Goal: Navigation & Orientation: Find specific page/section

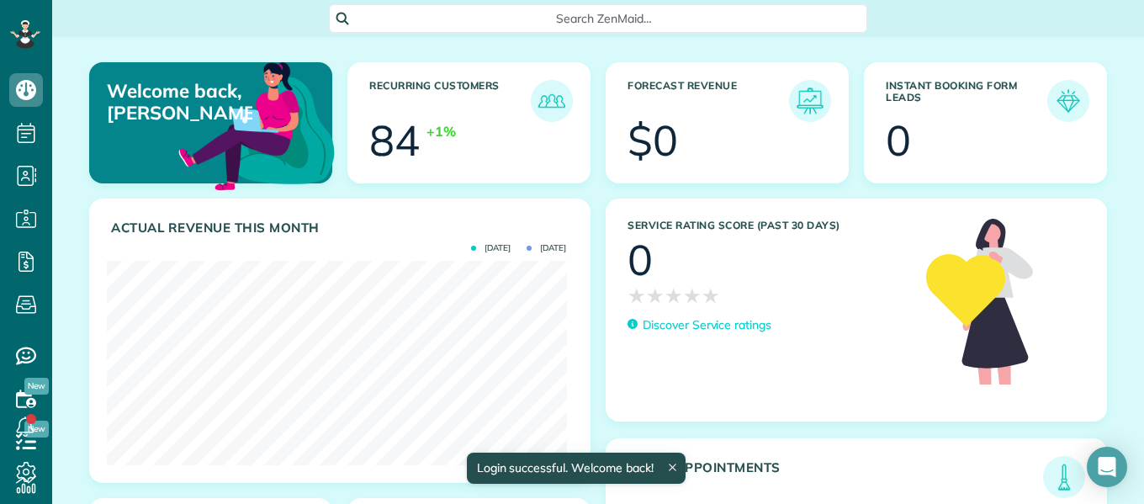
scroll to position [204, 459]
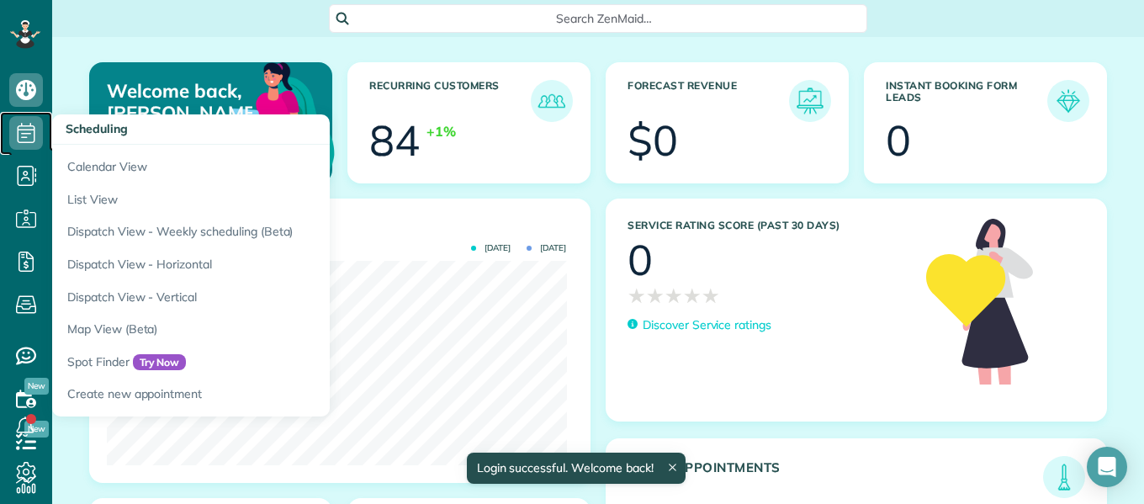
click at [27, 143] on icon at bounding box center [26, 133] width 34 height 34
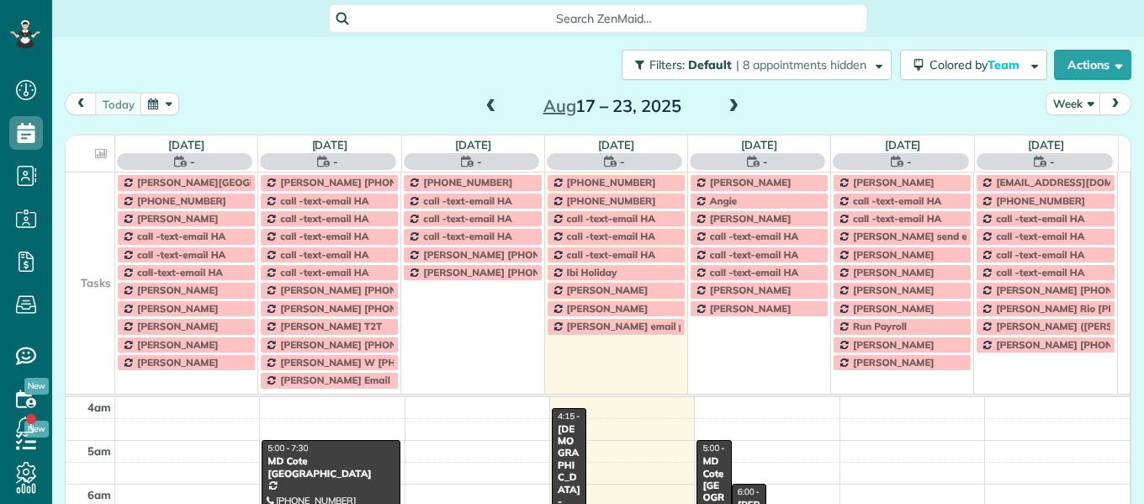
scroll to position [132, 0]
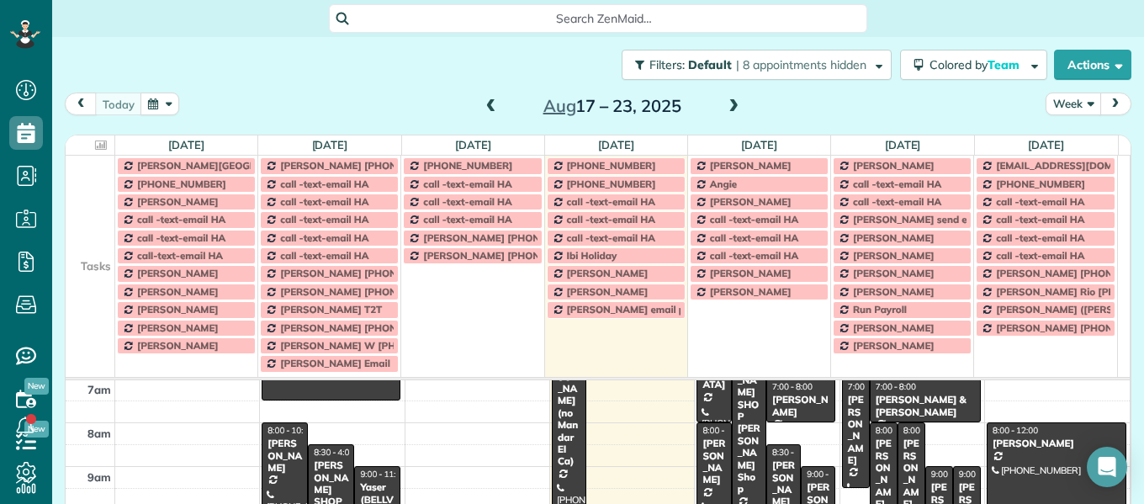
click at [1054, 106] on button "Week" at bounding box center [1074, 104] width 56 height 23
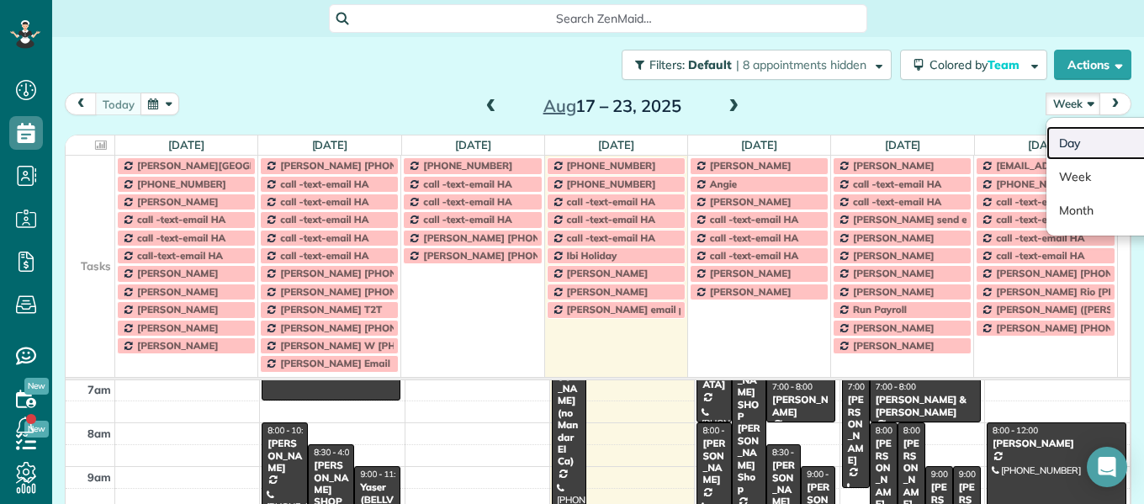
click at [1054, 135] on link "Day" at bounding box center [1112, 143] width 133 height 34
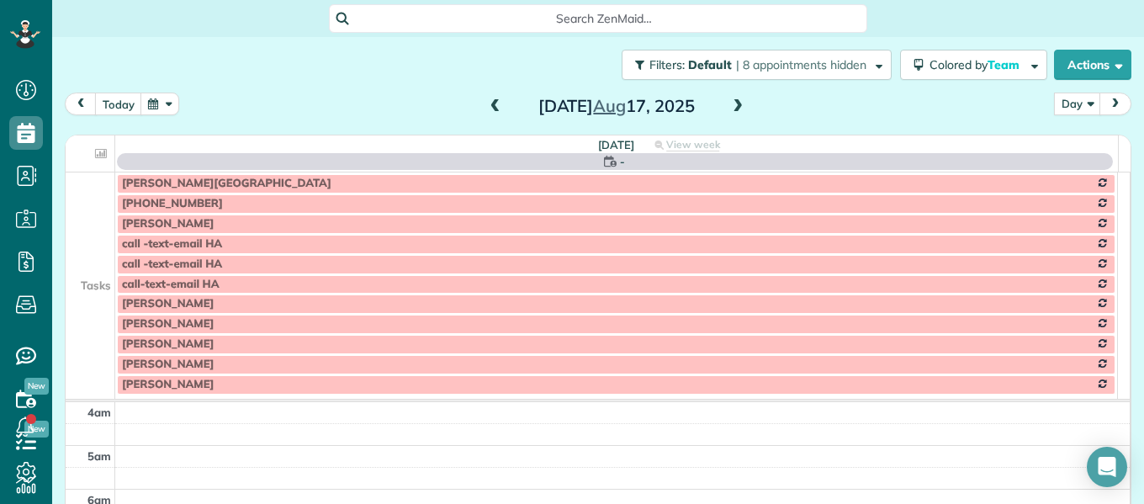
scroll to position [132, 0]
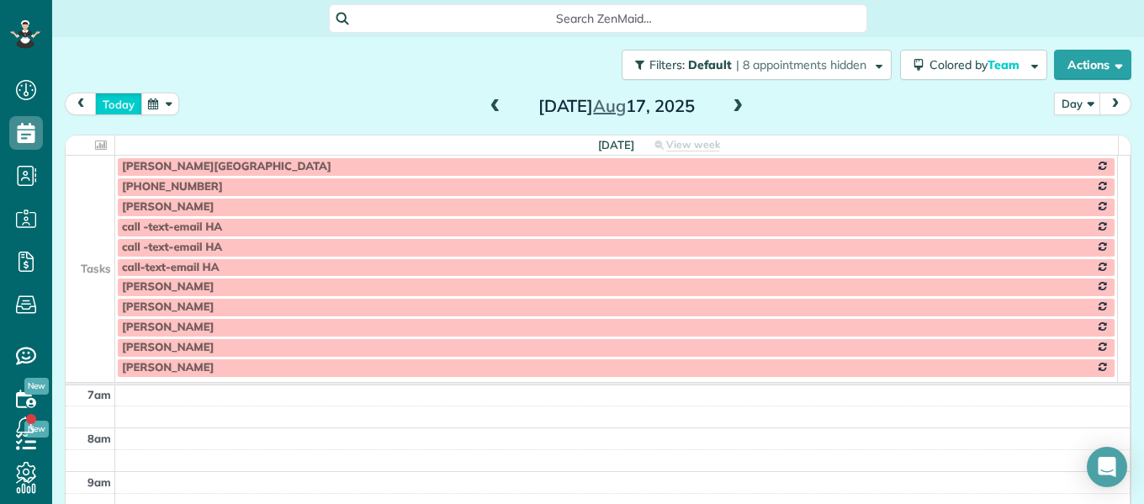
click at [119, 96] on button "today" at bounding box center [118, 104] width 47 height 23
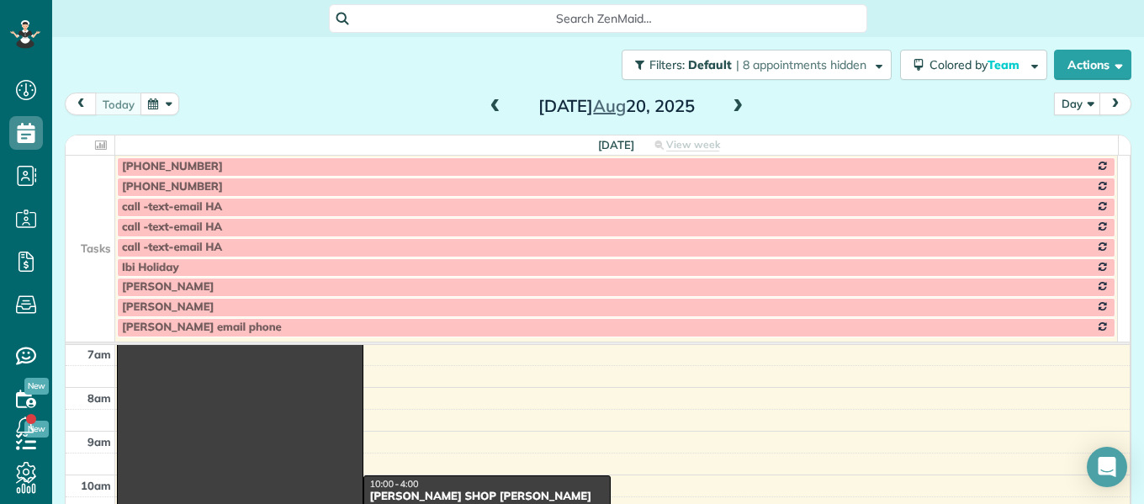
click at [737, 98] on span at bounding box center [737, 106] width 19 height 25
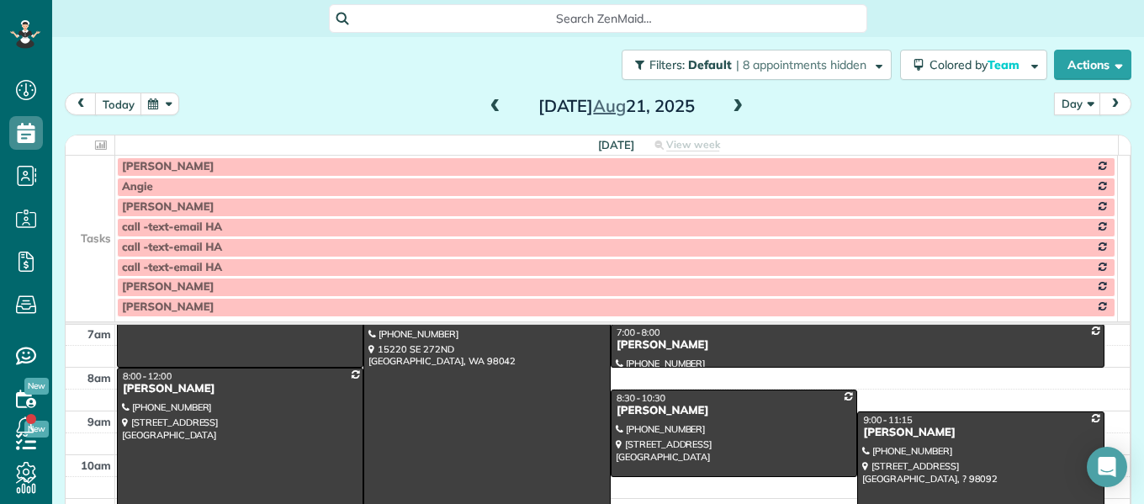
click at [80, 209] on td at bounding box center [91, 207] width 50 height 20
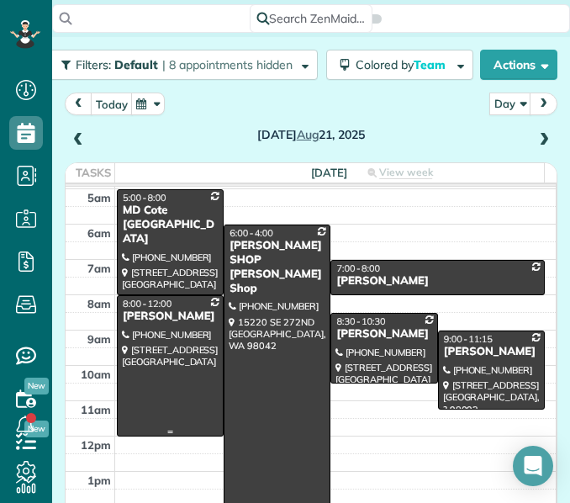
scroll to position [32, 0]
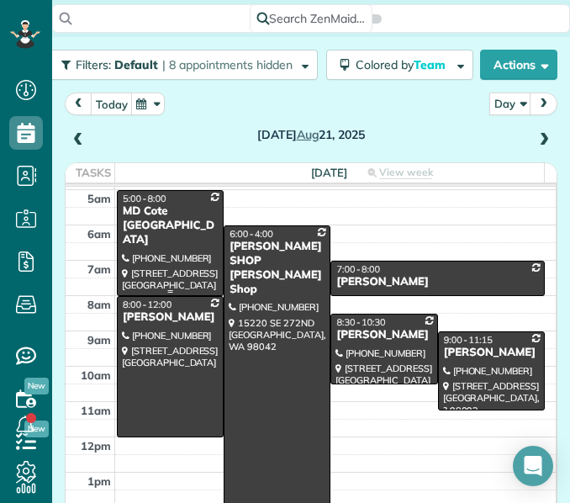
click at [158, 278] on div at bounding box center [170, 243] width 105 height 104
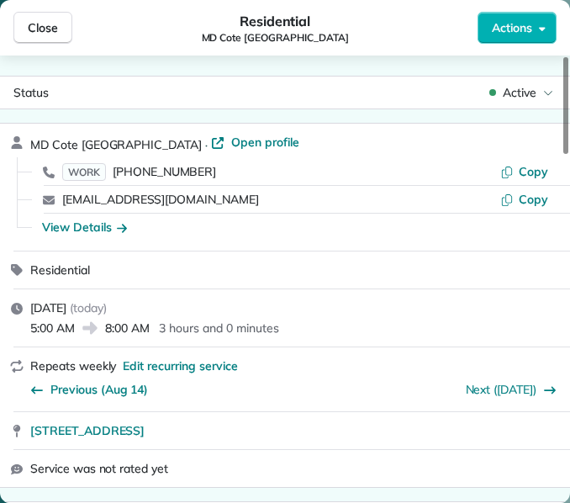
drag, startPoint x: 24, startPoint y: 427, endPoint x: 278, endPoint y: 416, distance: 254.3
click at [278, 416] on div "[STREET_ADDRESS]" at bounding box center [285, 430] width 570 height 37
click at [514, 171] on icon "button" at bounding box center [506, 171] width 13 height 13
click at [36, 34] on span "Close" at bounding box center [43, 27] width 30 height 17
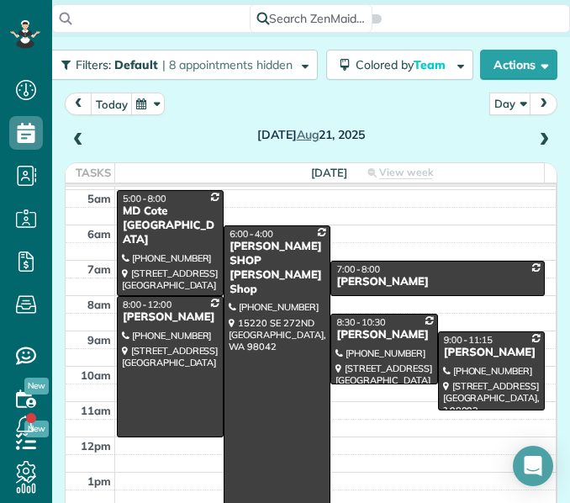
click at [277, 267] on div "[PERSON_NAME] SHOP [PERSON_NAME] Shop" at bounding box center [277, 268] width 97 height 57
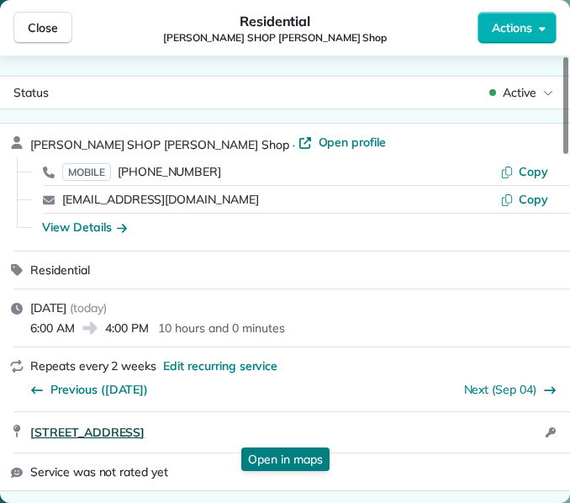
drag, startPoint x: 24, startPoint y: 436, endPoint x: 281, endPoint y: 434, distance: 256.5
click at [281, 434] on div "[STREET_ADDRESS] Open in maps Open in maps Open access information" at bounding box center [285, 432] width 570 height 40
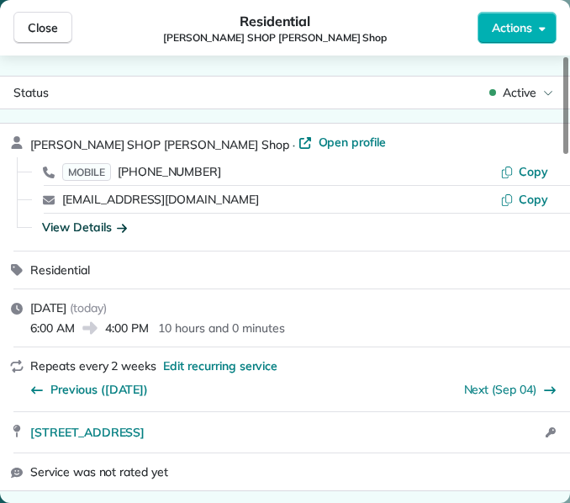
click at [97, 226] on div "View Details" at bounding box center [84, 227] width 85 height 17
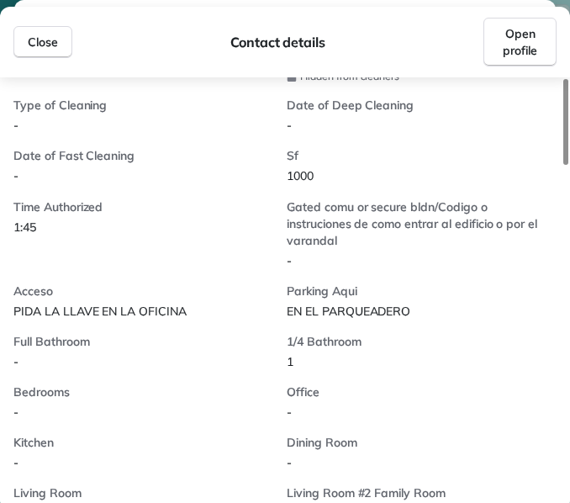
scroll to position [442, 0]
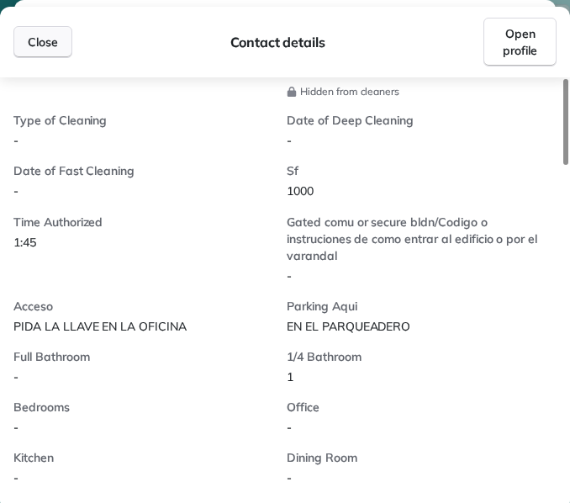
click at [46, 32] on button "Close" at bounding box center [42, 42] width 59 height 32
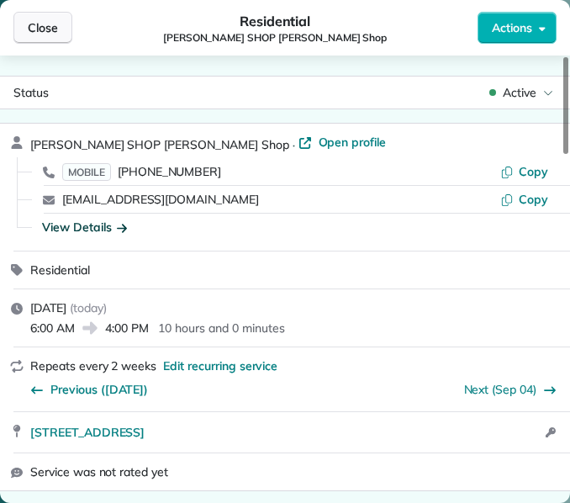
click at [61, 36] on button "Close" at bounding box center [42, 28] width 59 height 32
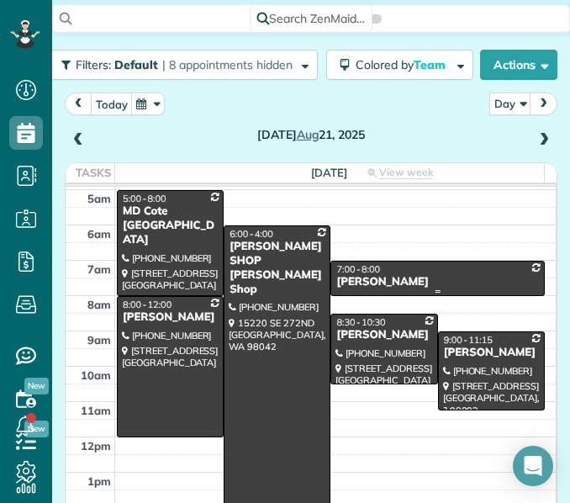
click at [409, 273] on div "7:00 - 8:00" at bounding box center [438, 269] width 204 height 12
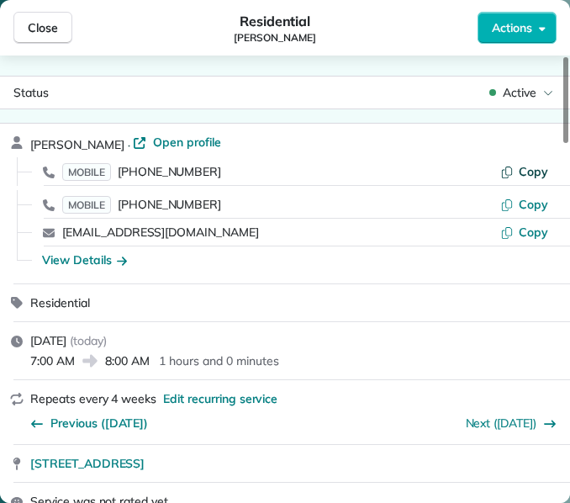
click at [521, 176] on span "Copy" at bounding box center [533, 171] width 29 height 15
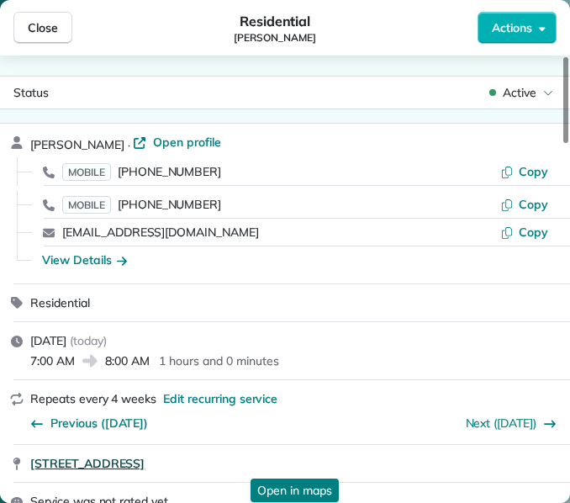
drag, startPoint x: 24, startPoint y: 466, endPoint x: 308, endPoint y: 458, distance: 283.6
click at [308, 458] on div "[STREET_ADDRESS] Open in maps Open in maps" at bounding box center [285, 463] width 570 height 37
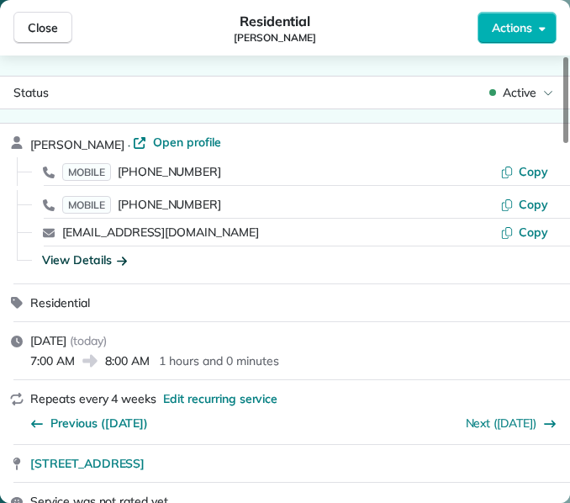
click at [76, 252] on div "View Details" at bounding box center [84, 259] width 85 height 17
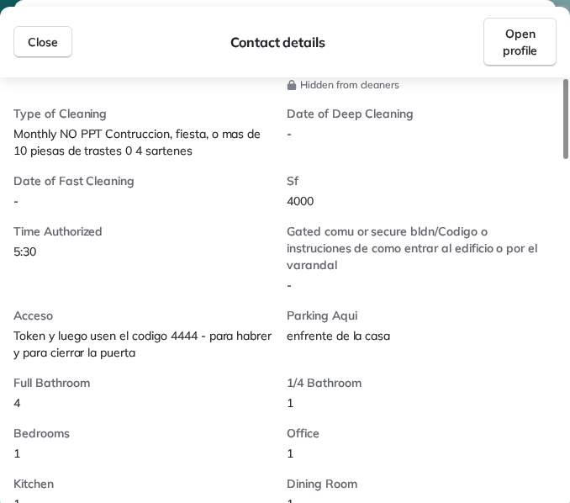
scroll to position [557, 0]
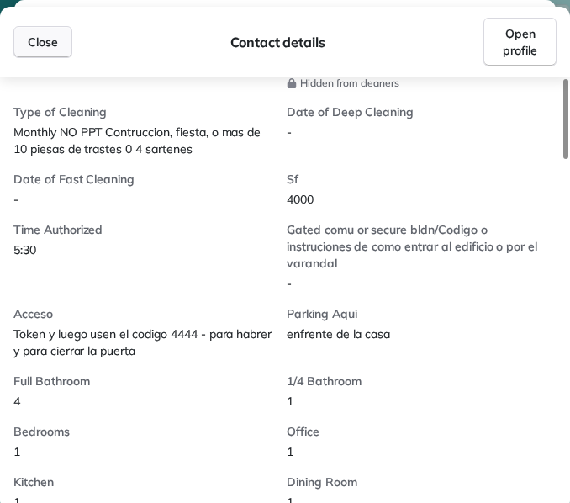
click at [45, 41] on span "Close" at bounding box center [43, 42] width 30 height 17
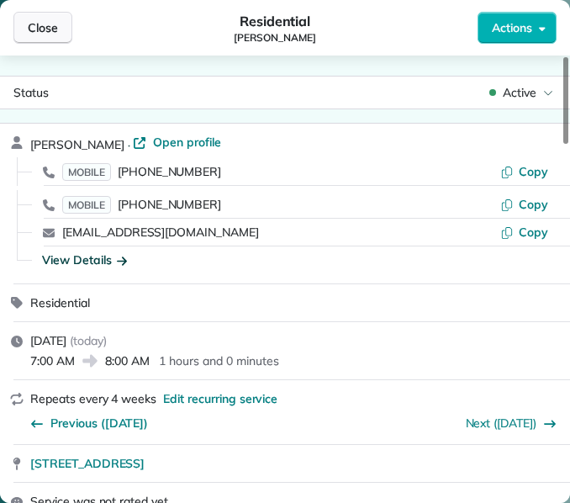
click at [56, 12] on button "Close" at bounding box center [42, 28] width 59 height 32
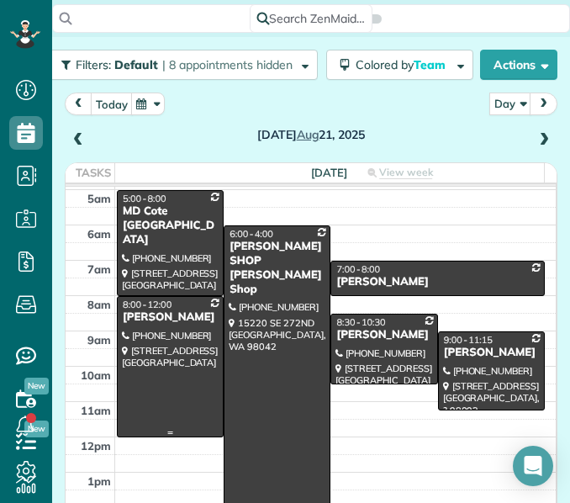
click at [188, 357] on div at bounding box center [170, 367] width 105 height 140
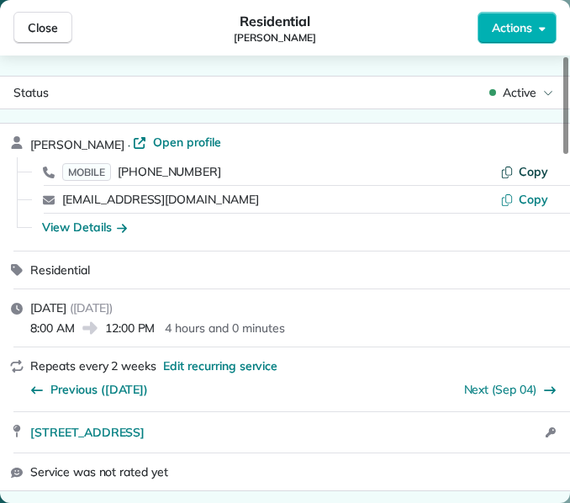
click at [514, 169] on icon "button" at bounding box center [506, 171] width 13 height 13
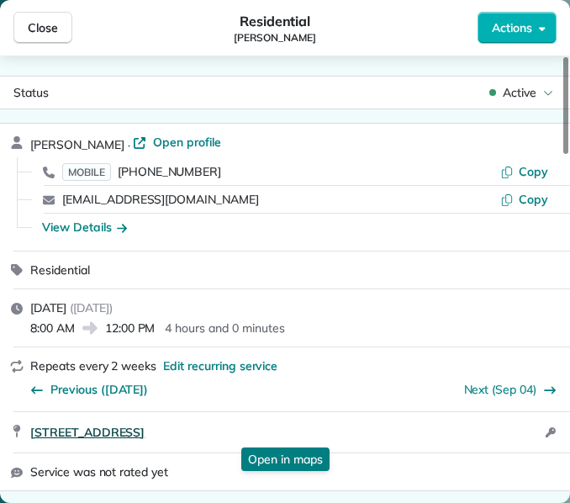
drag, startPoint x: 24, startPoint y: 431, endPoint x: 288, endPoint y: 433, distance: 264.1
click at [288, 433] on div "[STREET_ADDRESS] Open in maps Open in maps Open access information" at bounding box center [285, 432] width 570 height 40
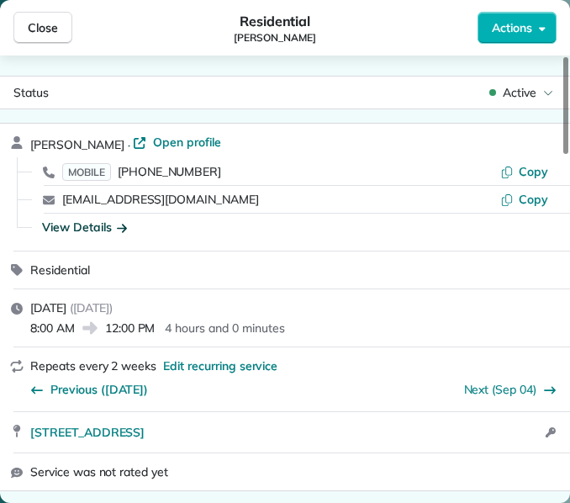
click at [56, 225] on div "View Details" at bounding box center [84, 227] width 85 height 17
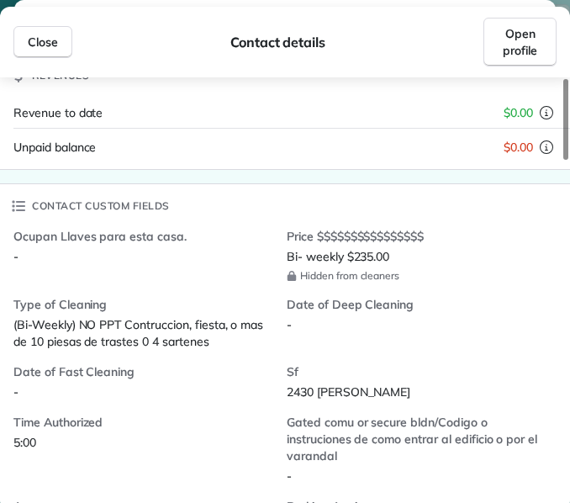
scroll to position [350, 0]
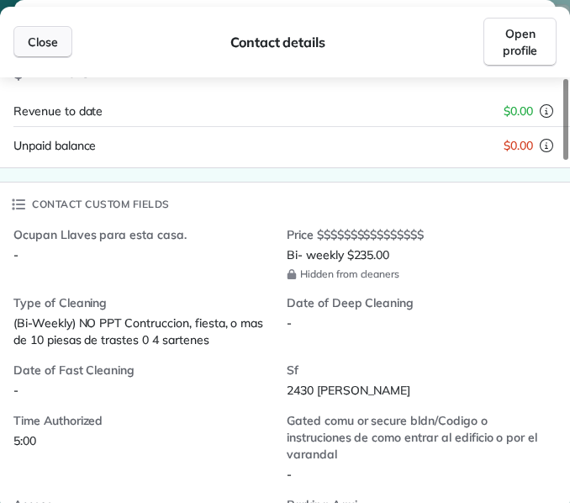
click at [44, 33] on button "Close" at bounding box center [42, 42] width 59 height 32
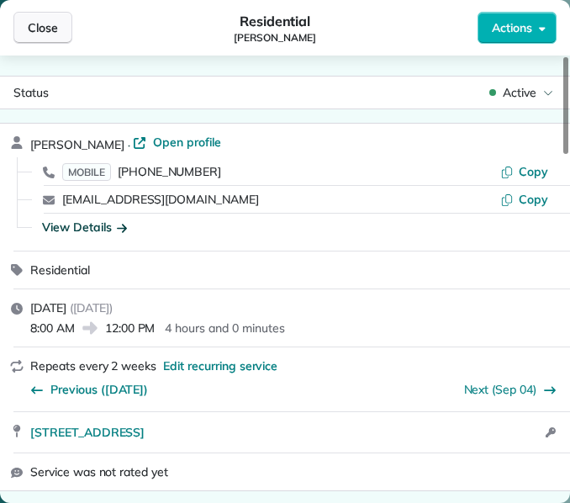
click at [29, 28] on span "Close" at bounding box center [43, 27] width 30 height 17
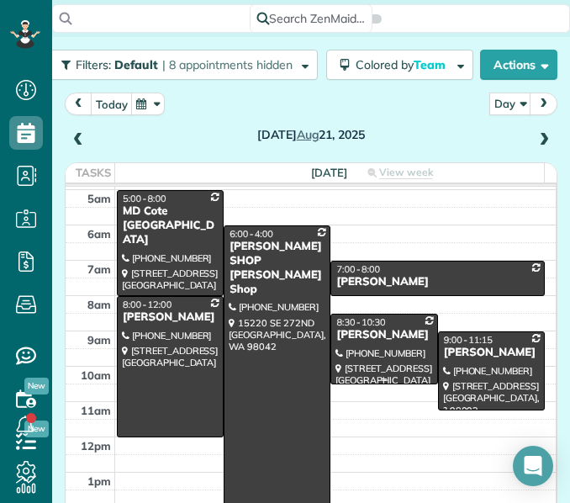
click at [390, 368] on div at bounding box center [383, 349] width 105 height 69
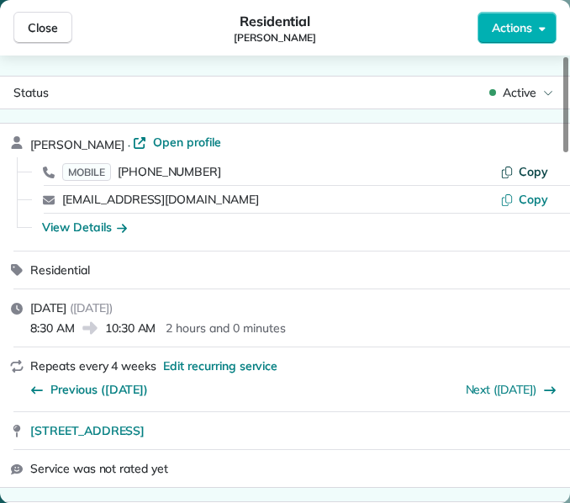
click at [541, 172] on span "Copy" at bounding box center [533, 171] width 29 height 15
drag, startPoint x: 26, startPoint y: 427, endPoint x: 261, endPoint y: 416, distance: 235.0
click at [261, 416] on div "[STREET_ADDRESS]" at bounding box center [285, 430] width 570 height 37
click at [68, 223] on div "View Details" at bounding box center [84, 227] width 85 height 17
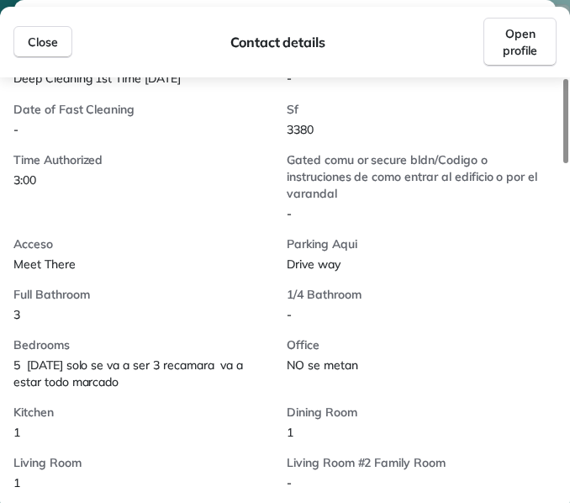
scroll to position [488, 0]
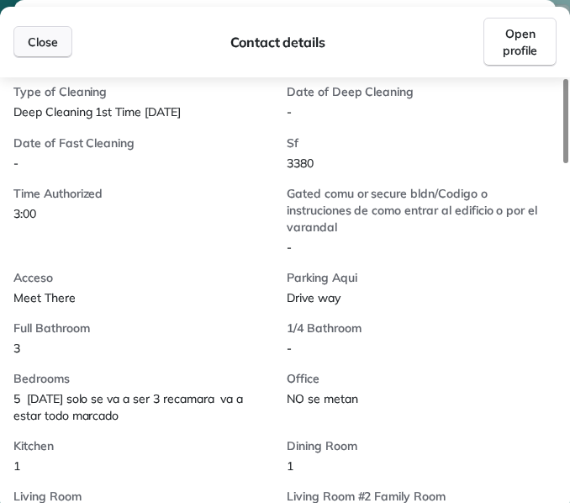
click at [52, 33] on button "Close" at bounding box center [42, 42] width 59 height 32
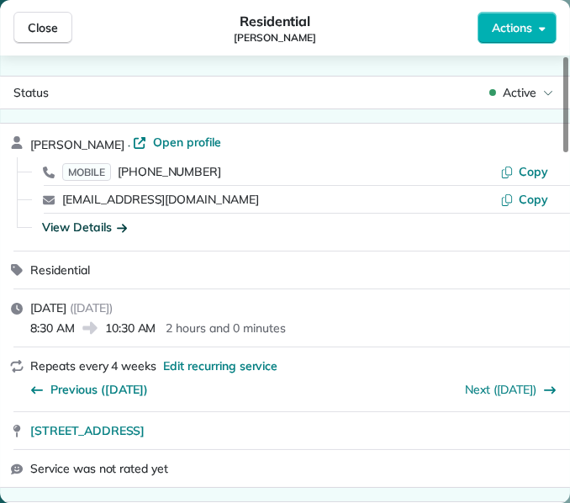
click at [52, 33] on span "Close" at bounding box center [43, 27] width 30 height 17
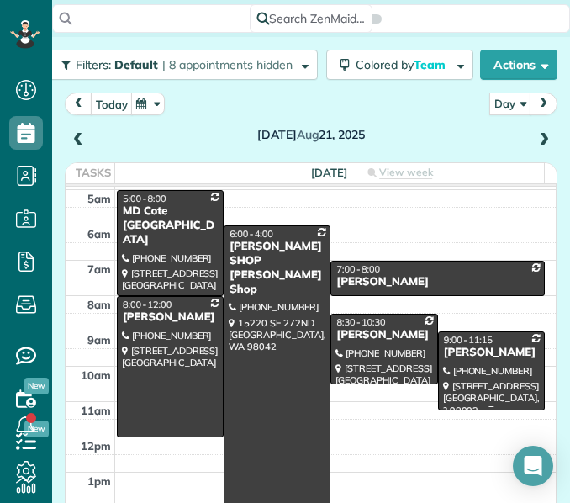
click at [474, 370] on div at bounding box center [491, 371] width 105 height 78
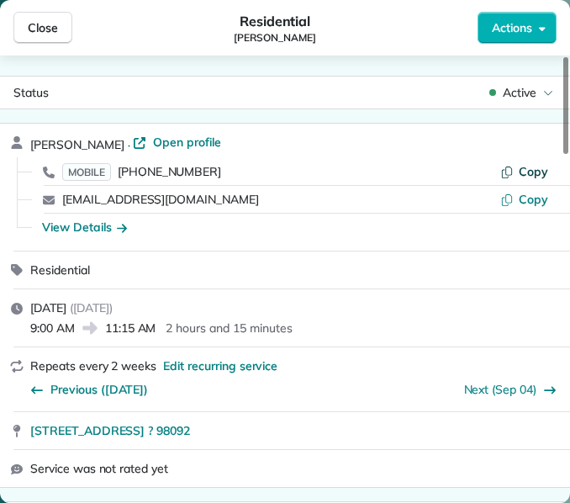
click at [532, 168] on span "Copy" at bounding box center [533, 171] width 29 height 15
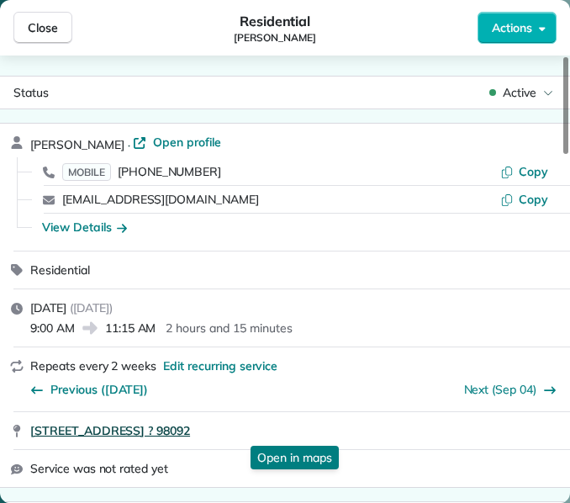
drag, startPoint x: 27, startPoint y: 428, endPoint x: 261, endPoint y: 431, distance: 233.8
click at [261, 431] on div "[STREET_ADDRESS] ? 98092 Open in maps Open in maps" at bounding box center [285, 430] width 570 height 37
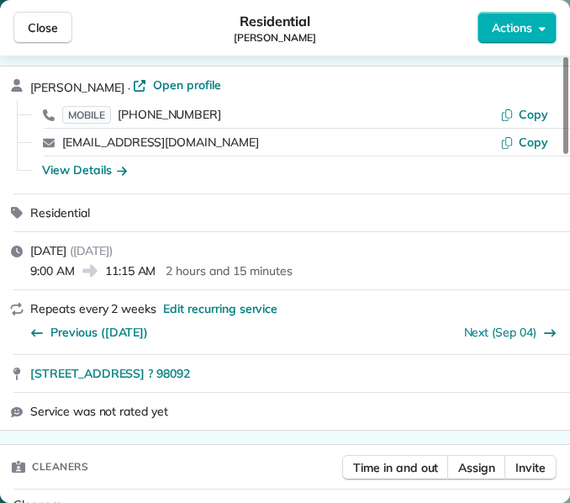
scroll to position [56, 0]
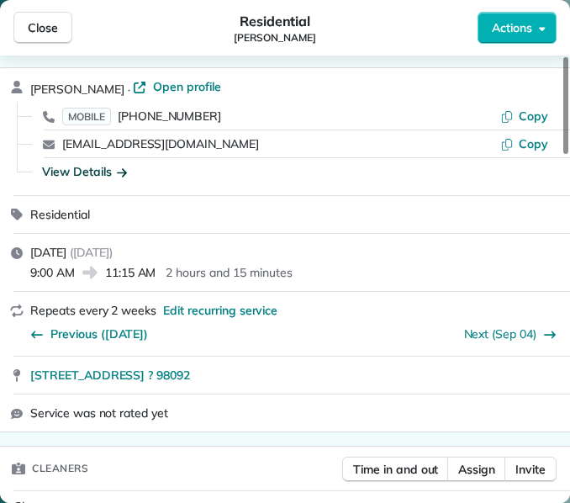
click at [86, 167] on div "View Details" at bounding box center [84, 171] width 85 height 17
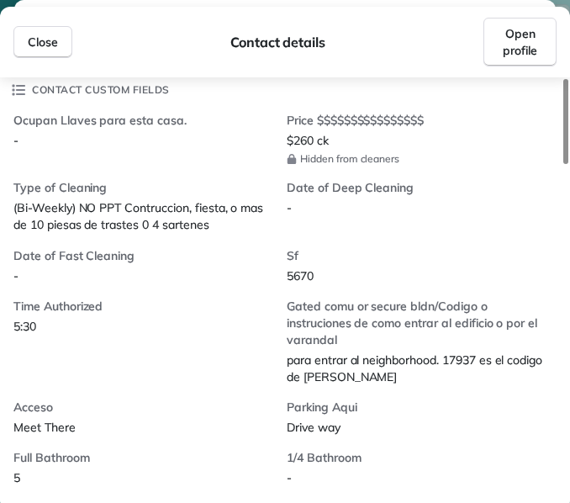
scroll to position [0, 0]
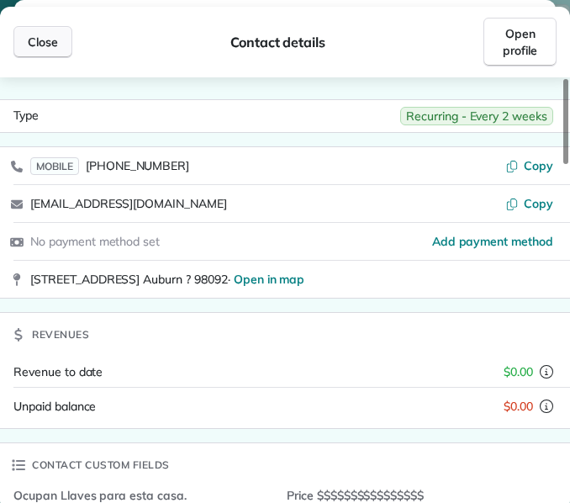
click at [36, 34] on span "Close" at bounding box center [43, 42] width 30 height 17
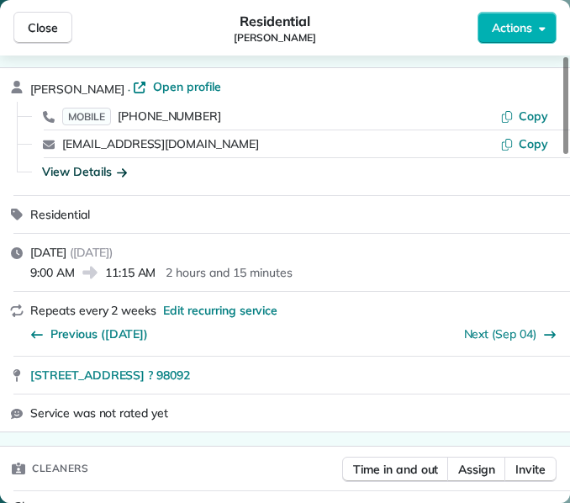
click at [36, 34] on span "Close" at bounding box center [43, 27] width 30 height 17
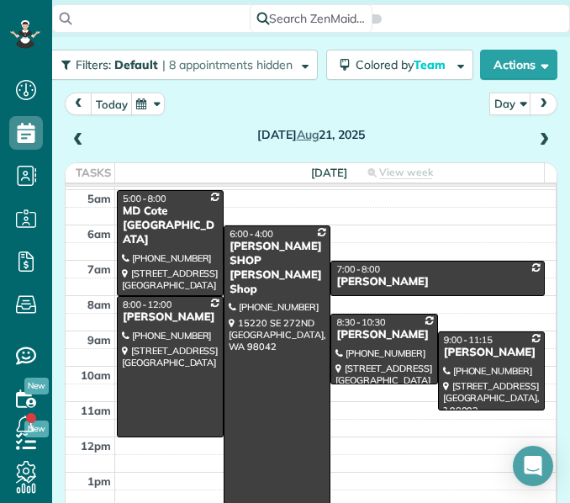
click at [535, 139] on span at bounding box center [544, 140] width 19 height 15
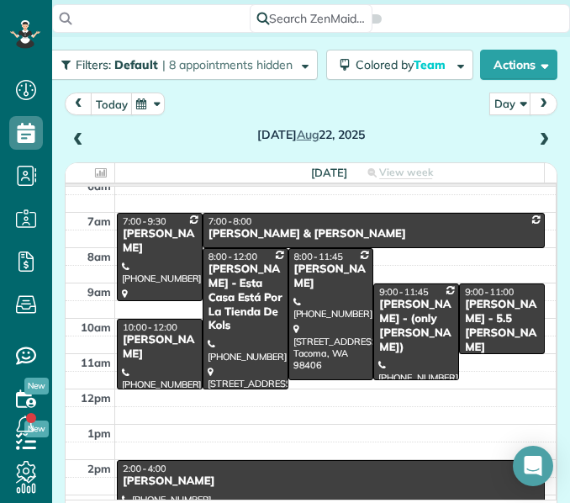
scroll to position [79, 0]
